Goal: Task Accomplishment & Management: Manage account settings

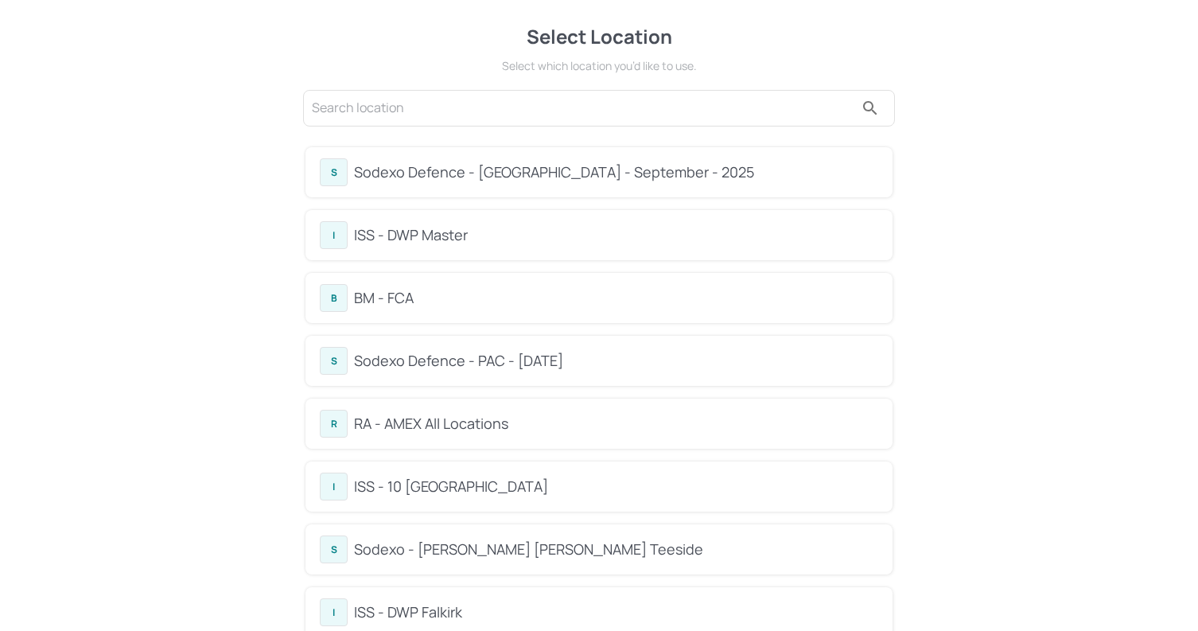
click at [469, 296] on div "BM - FCA" at bounding box center [616, 297] width 524 height 21
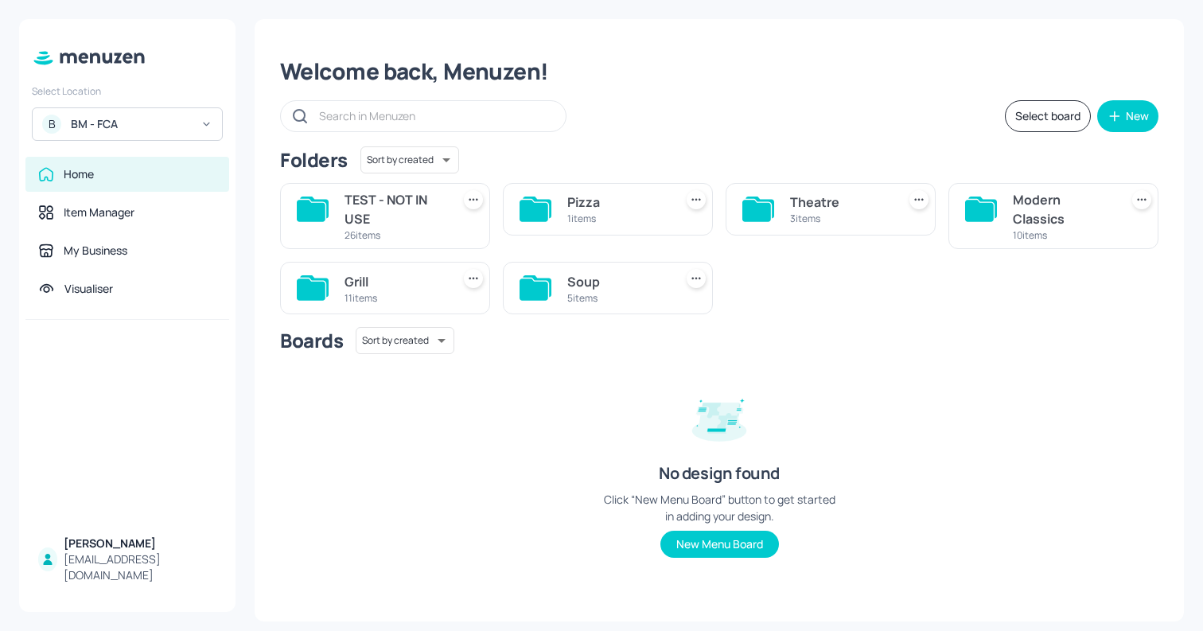
click at [385, 298] on div "11 items" at bounding box center [394, 298] width 100 height 14
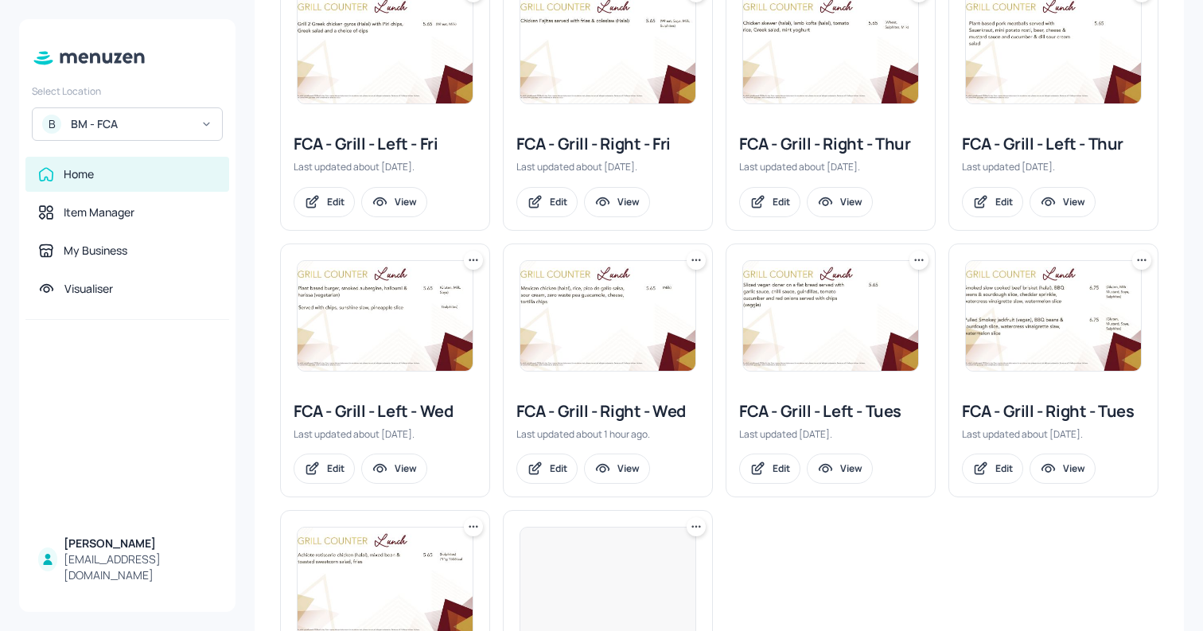
scroll to position [325, 0]
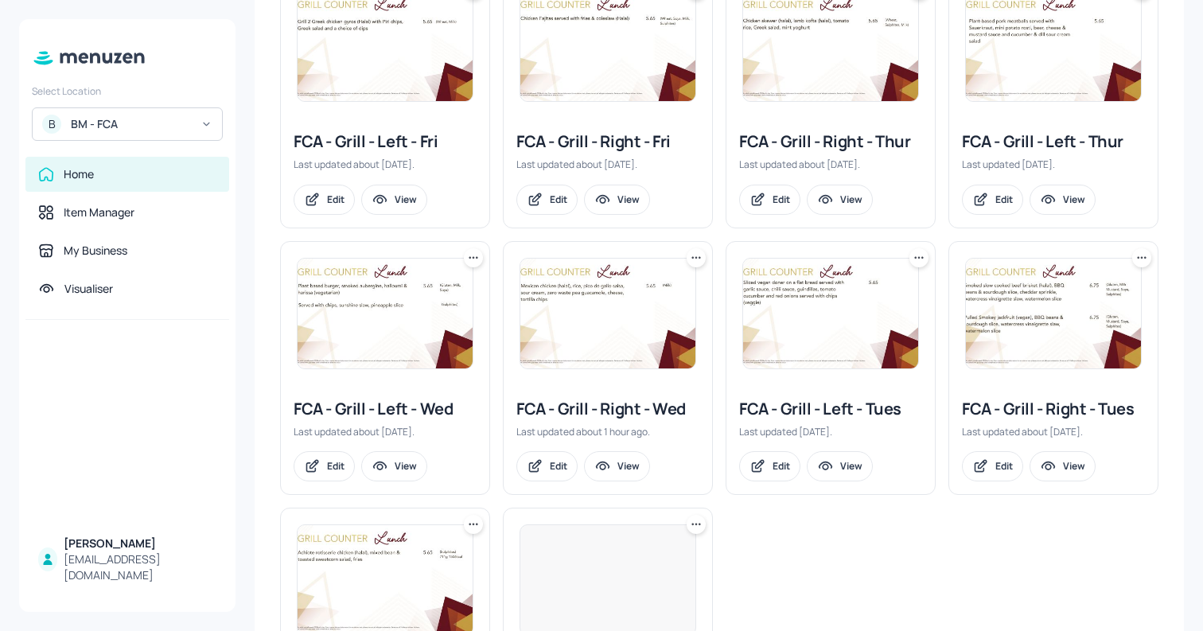
click at [574, 321] on img at bounding box center [607, 314] width 175 height 110
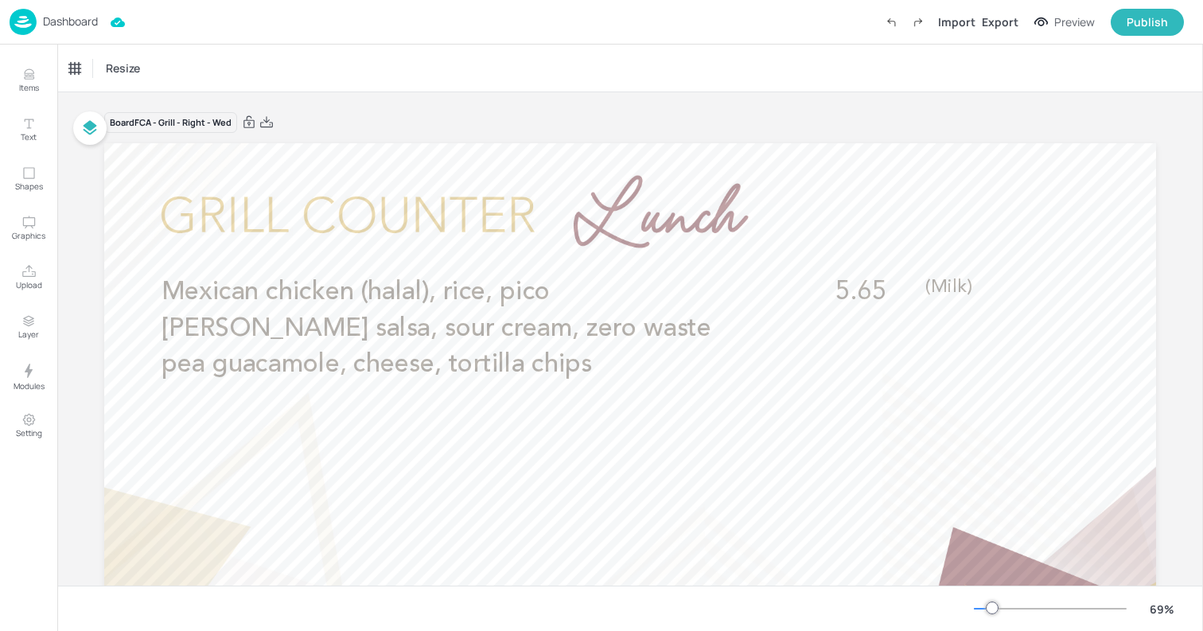
click at [80, 21] on p "Dashboard" at bounding box center [70, 21] width 55 height 11
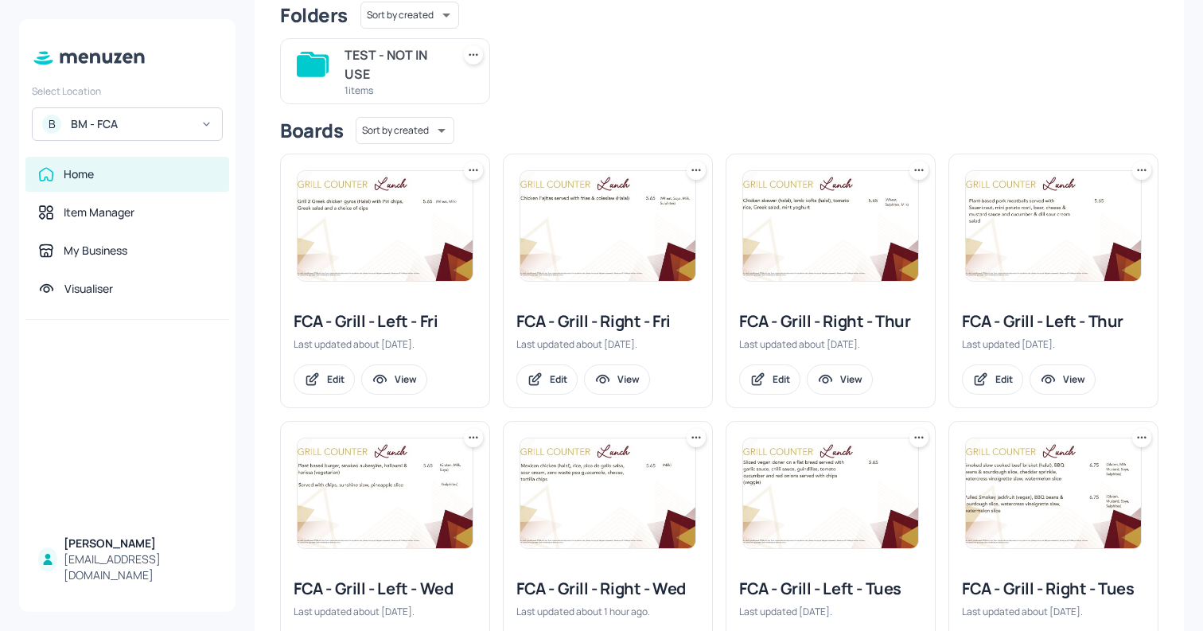
scroll to position [189, 0]
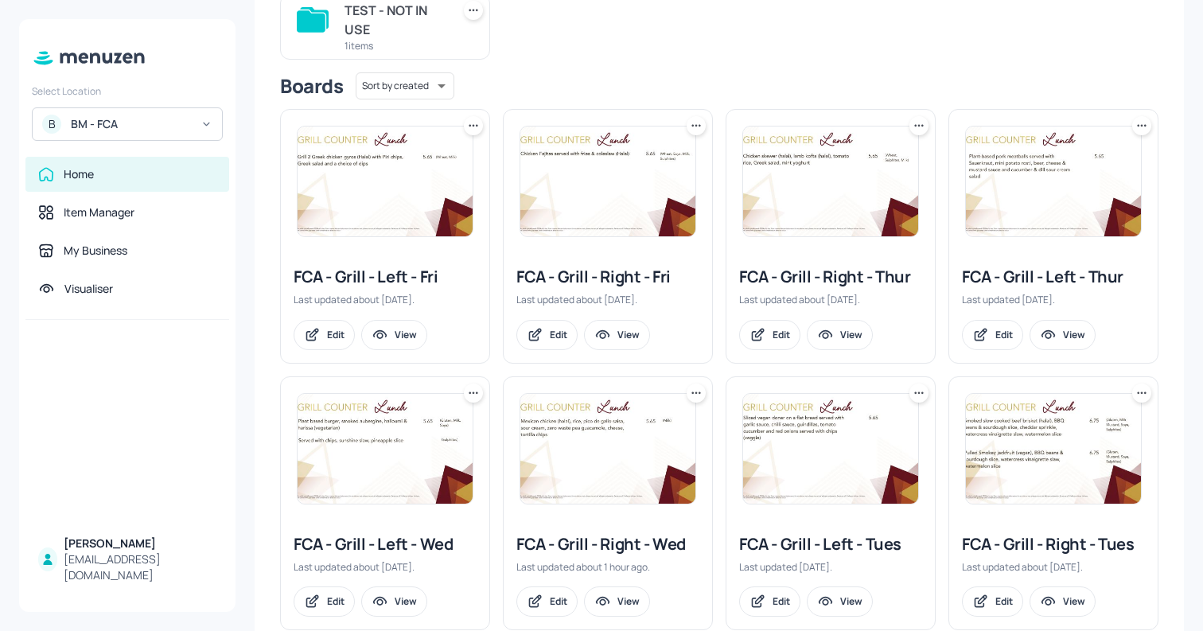
click at [418, 461] on img at bounding box center [385, 449] width 175 height 110
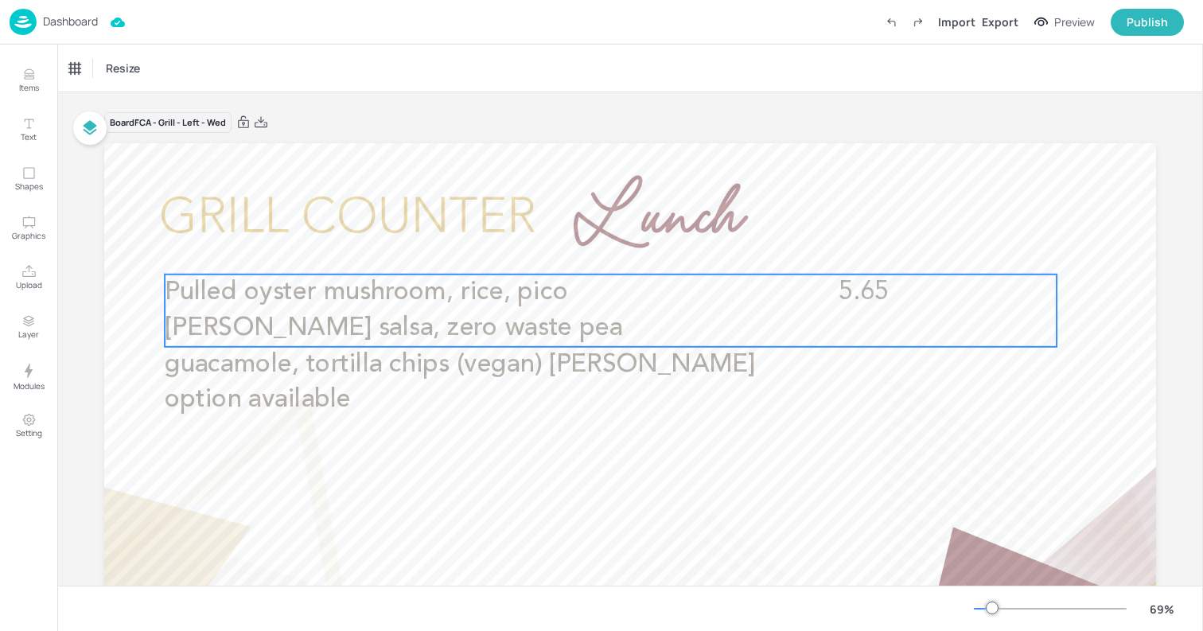
click at [640, 287] on span "Pulled oyster mushroom, rice, pico [PERSON_NAME] salsa, zero waste pea guacamol…" at bounding box center [460, 346] width 590 height 134
click at [591, 239] on div "Edit Item" at bounding box center [599, 247] width 21 height 21
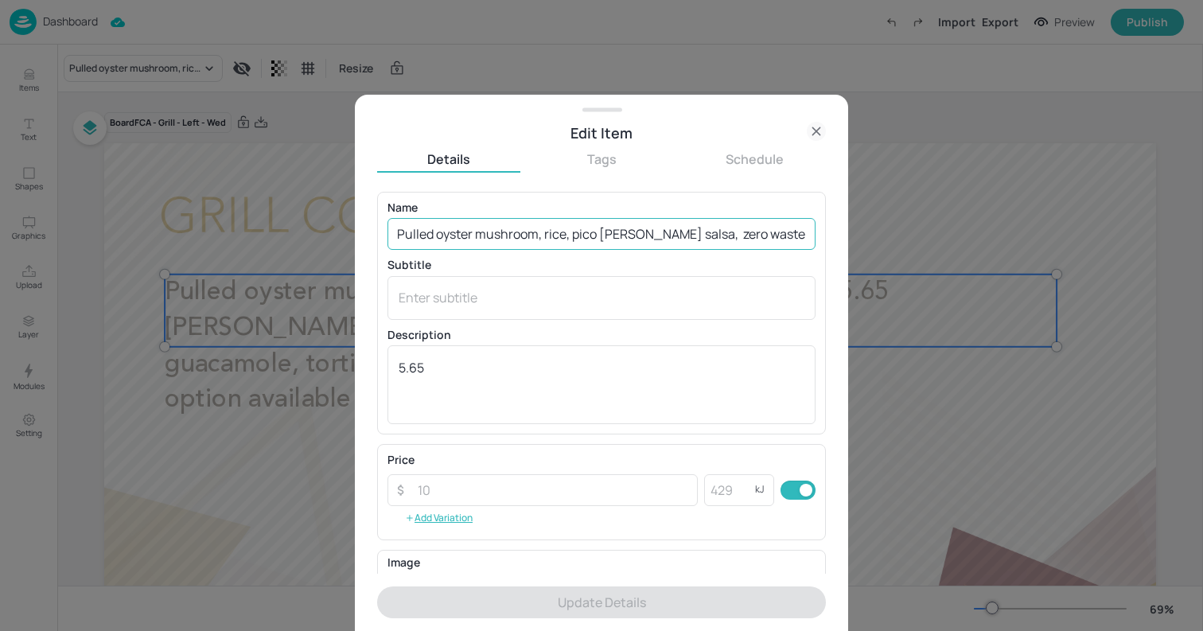
click at [711, 223] on input "Pulled oyster mushroom, rice, pico [PERSON_NAME] salsa, zero waste pea guacamol…" at bounding box center [601, 234] width 428 height 32
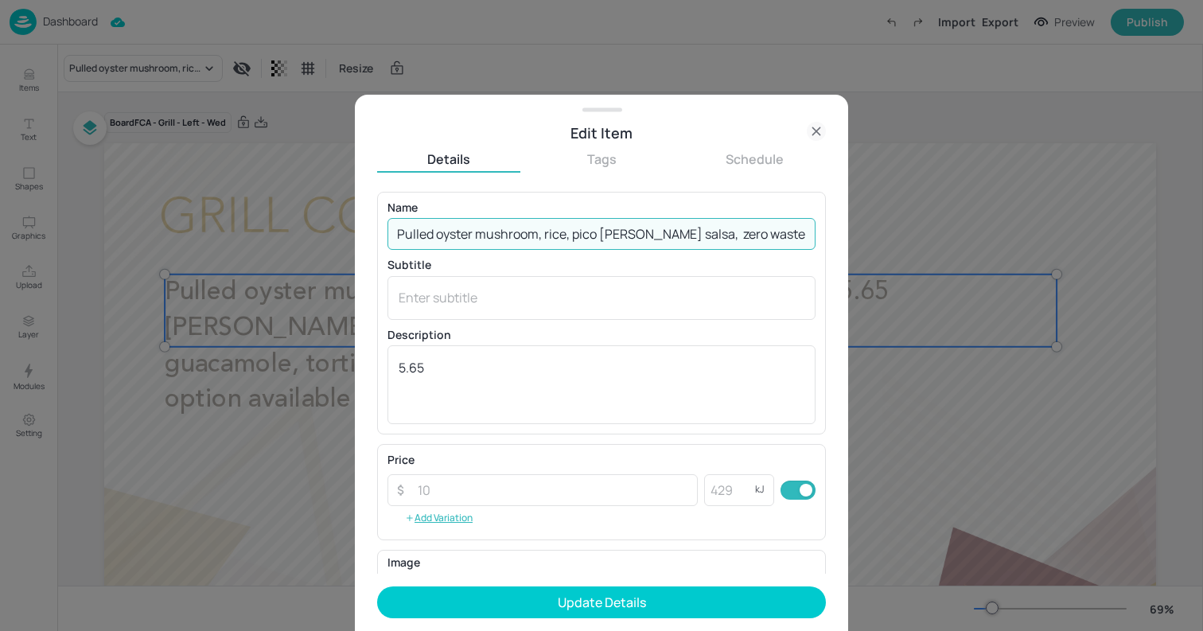
scroll to position [0, 168]
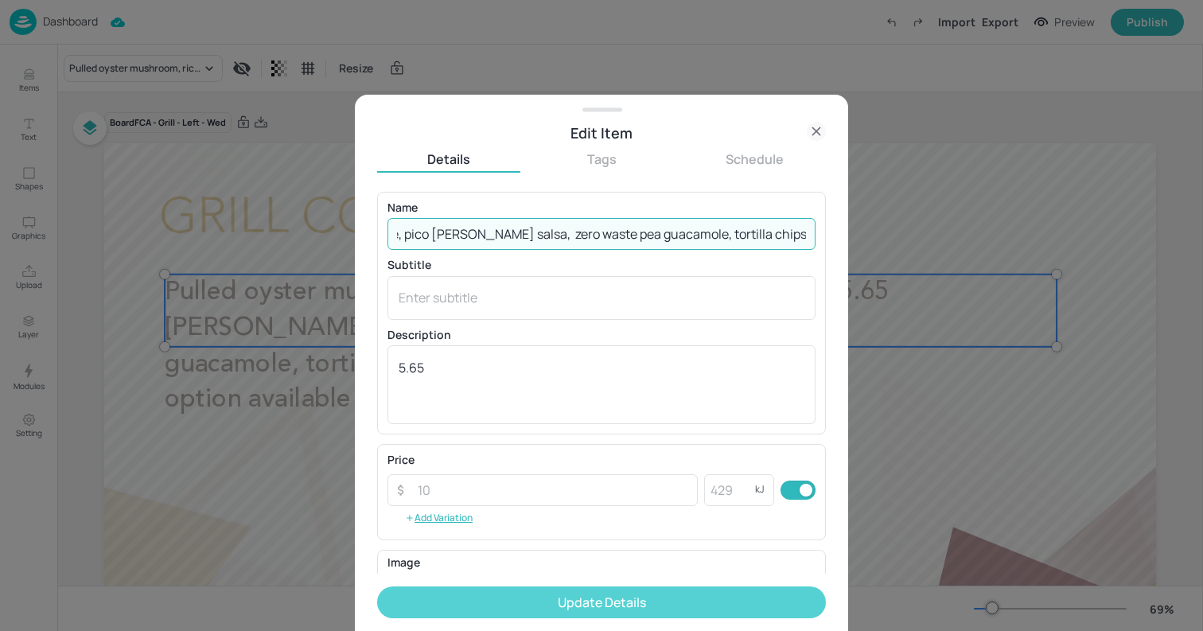
type input "Pulled oyster mushroom, rice, pico [PERSON_NAME] salsa, zero waste pea guacamol…"
click at [674, 602] on button "Update Details" at bounding box center [601, 602] width 449 height 32
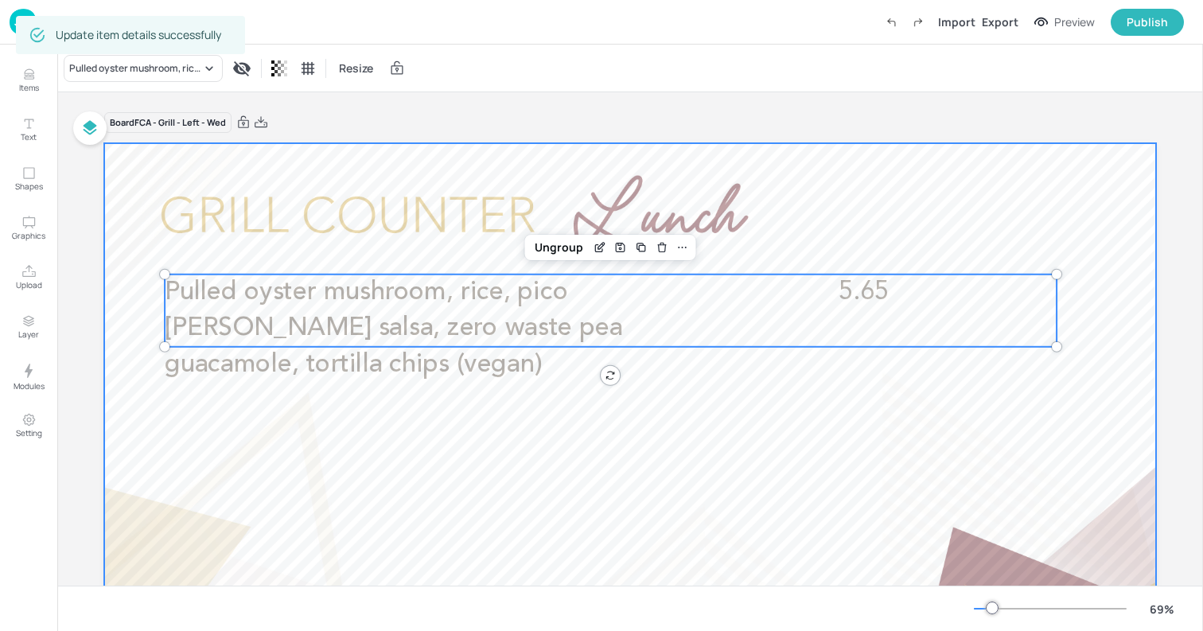
click at [115, 161] on div at bounding box center [630, 439] width 1052 height 592
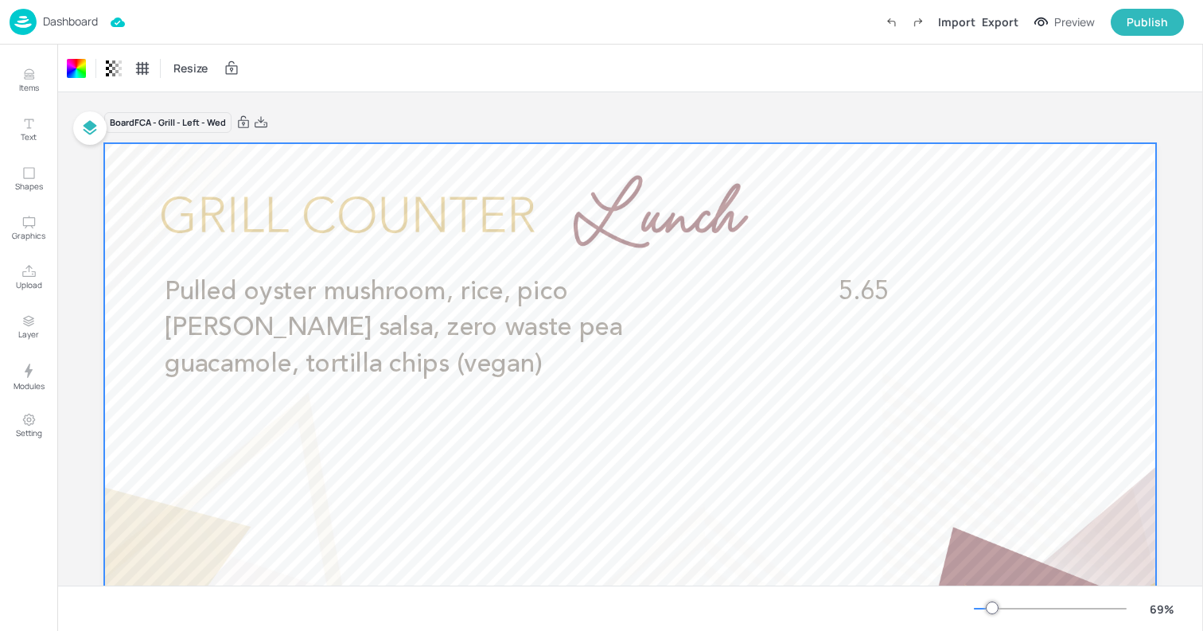
click at [62, 24] on p "Dashboard" at bounding box center [70, 21] width 55 height 11
